Goal: Navigation & Orientation: Find specific page/section

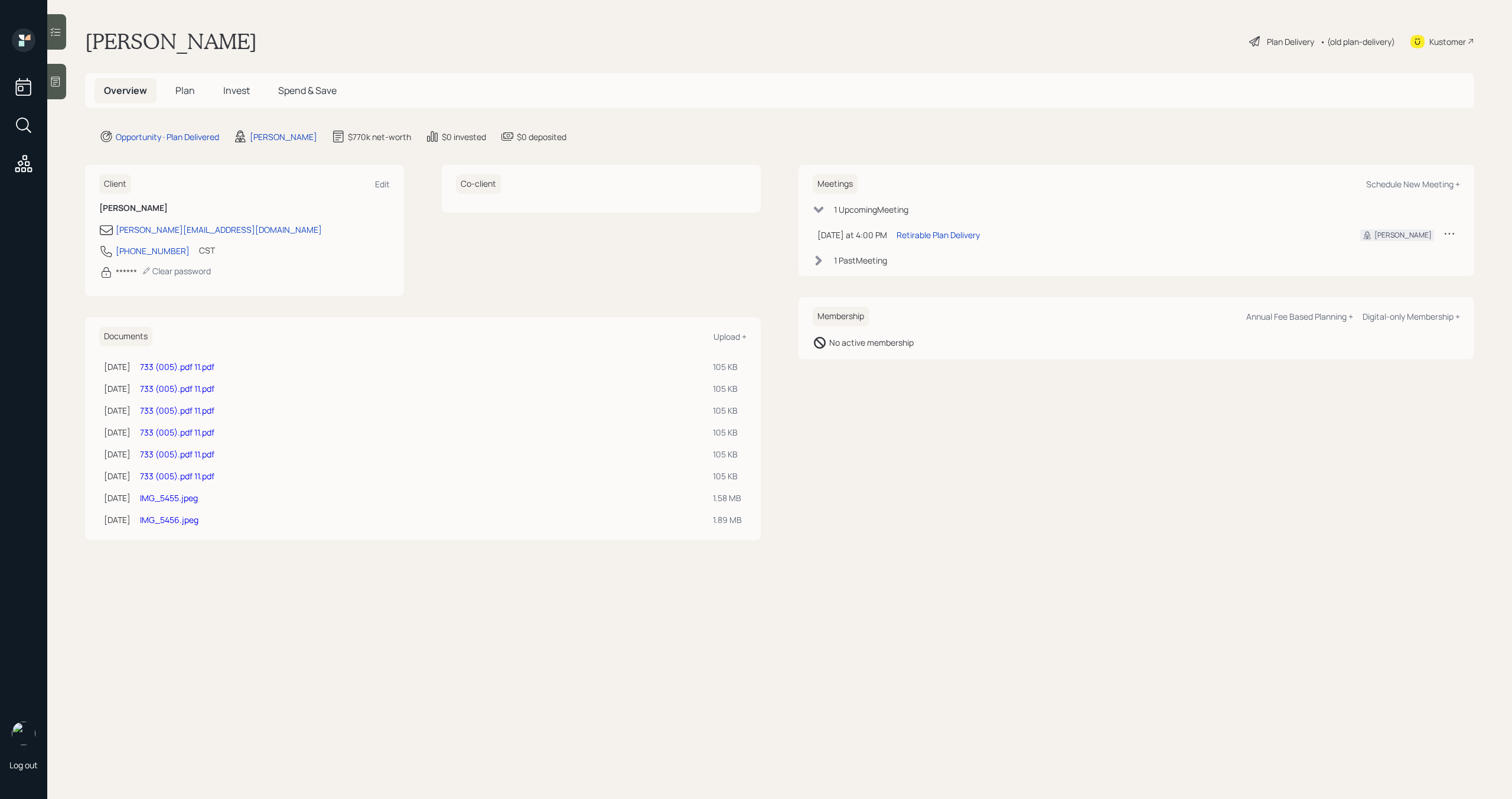
click at [233, 93] on span "Invest" at bounding box center [236, 91] width 26 height 13
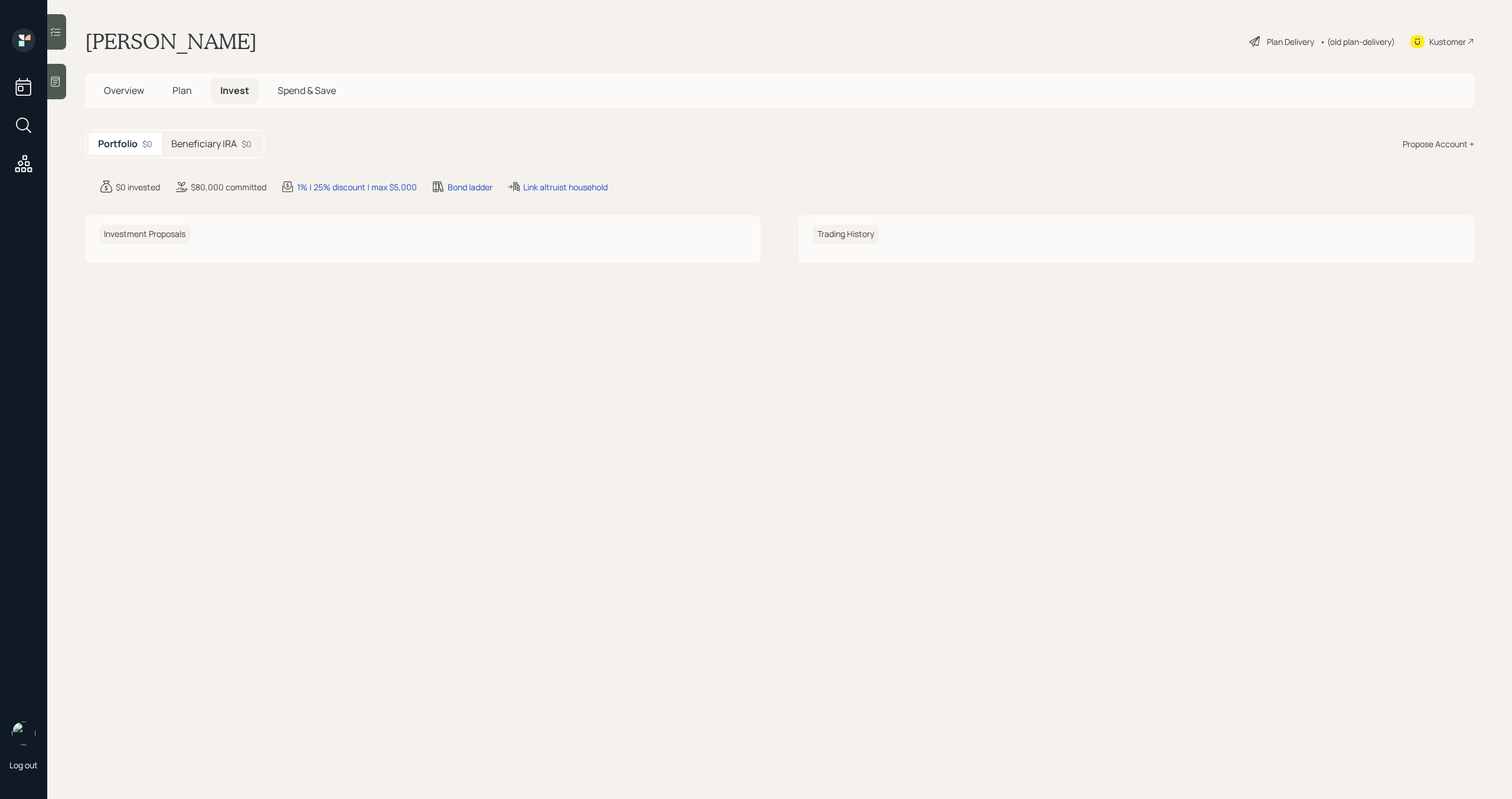
click at [228, 144] on h5 "Beneficiary IRA" at bounding box center [204, 144] width 66 height 11
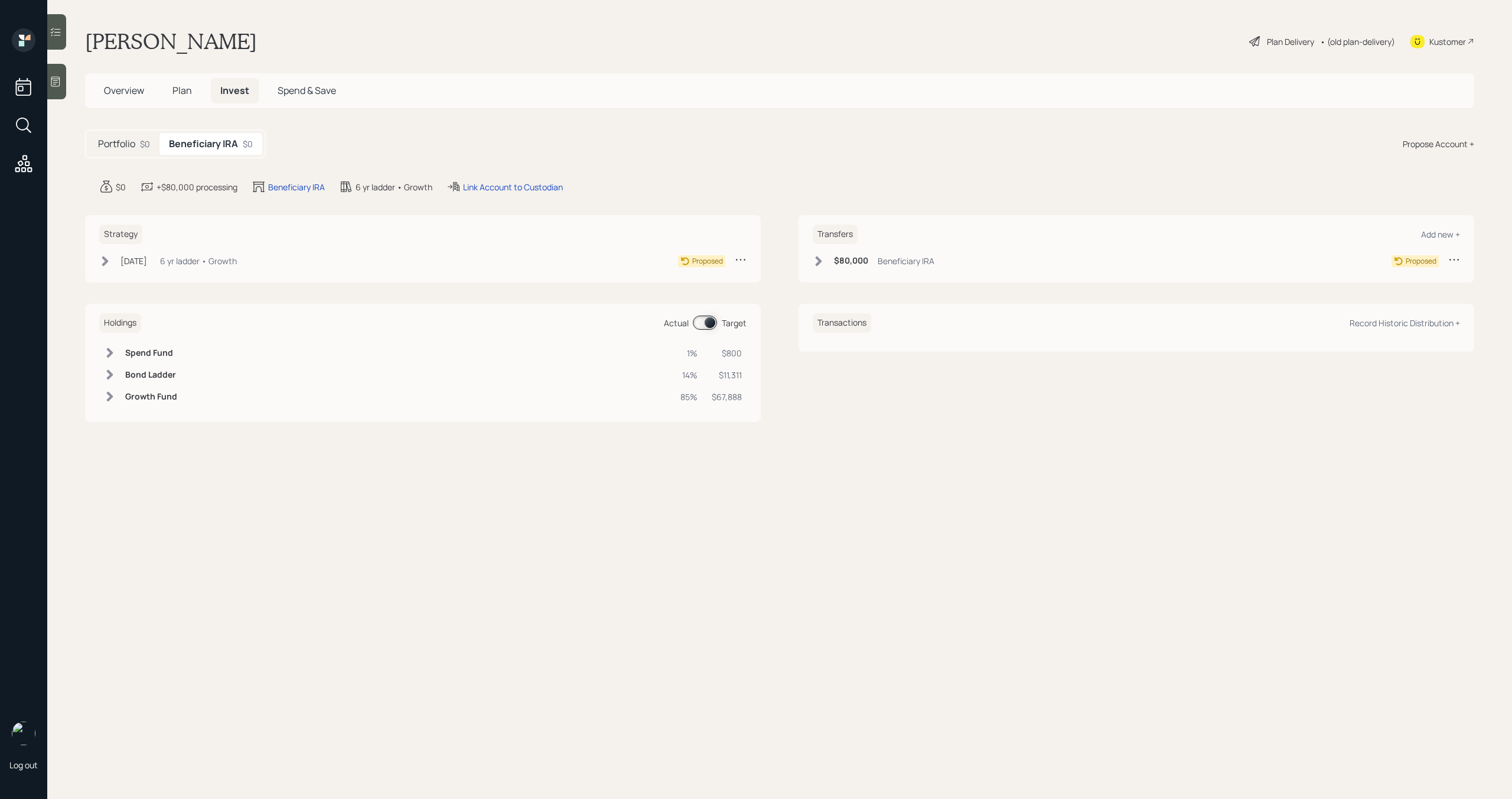
click at [180, 96] on span "Plan" at bounding box center [182, 91] width 20 height 13
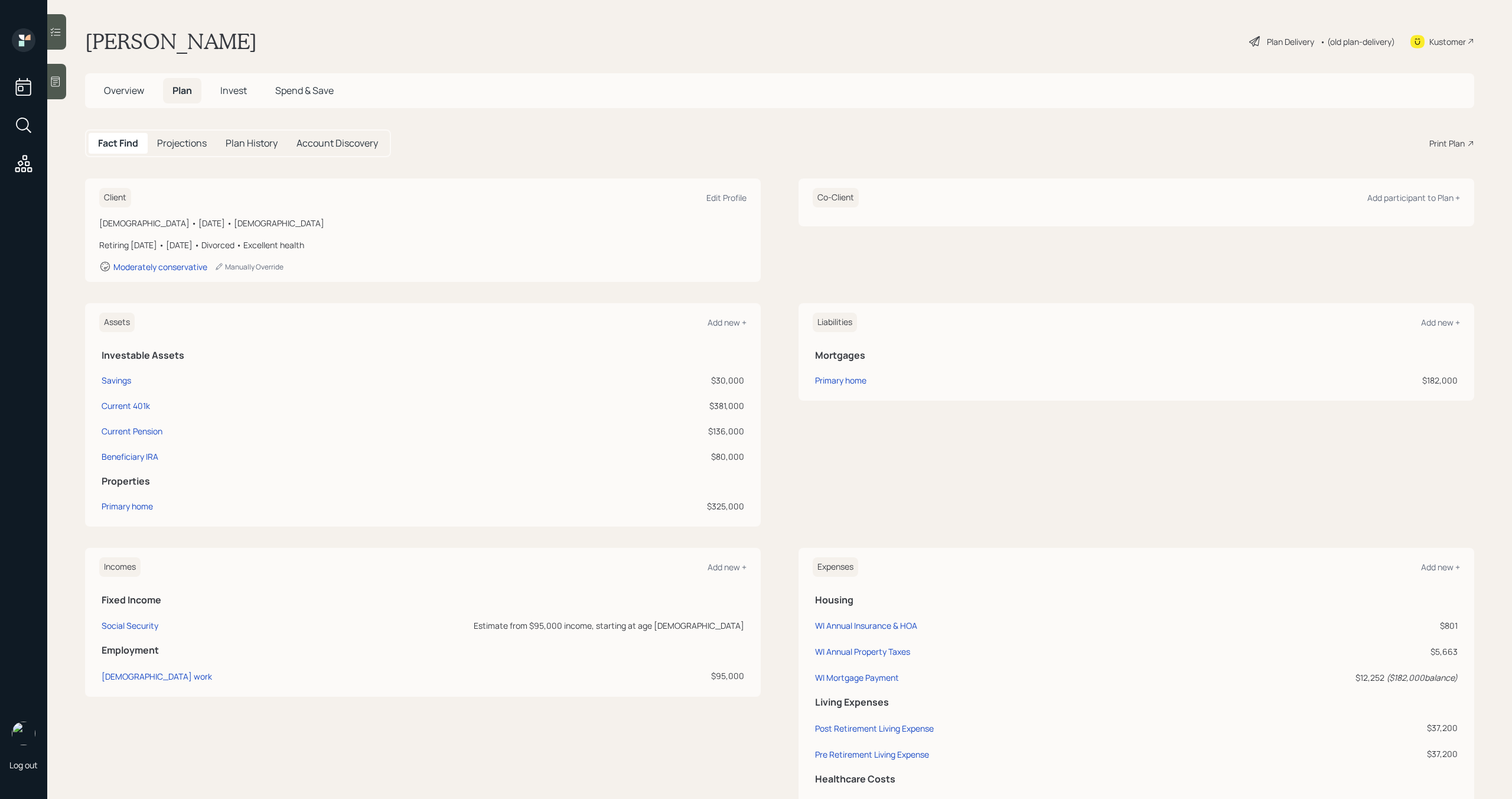
click at [127, 89] on span "Overview" at bounding box center [124, 91] width 40 height 13
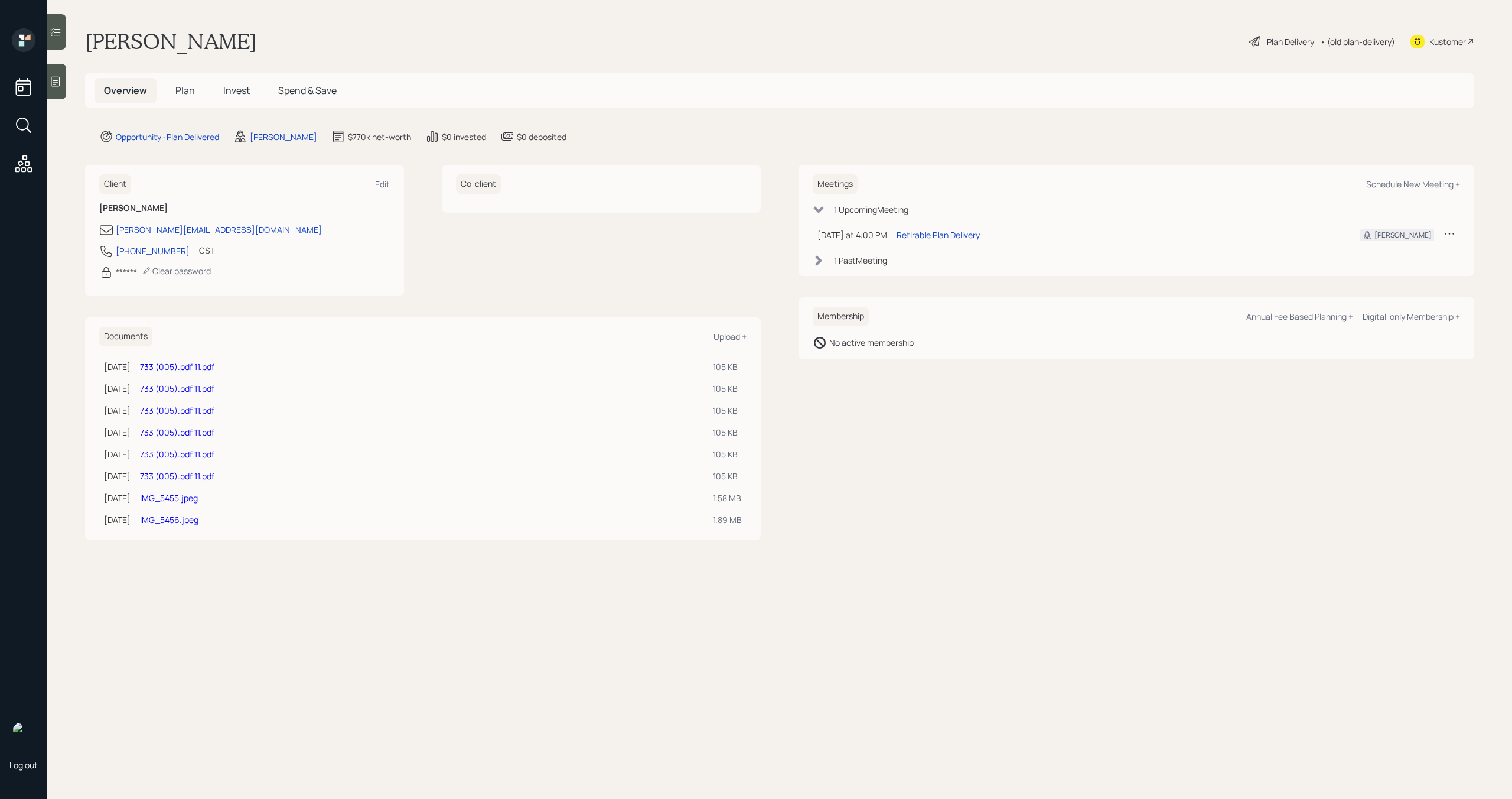
click at [214, 389] on link "733 (005).pdf 11.pdf" at bounding box center [176, 389] width 74 height 11
click at [198, 502] on link "IMG_5455.jpeg" at bounding box center [169, 497] width 58 height 11
